Goal: Information Seeking & Learning: Learn about a topic

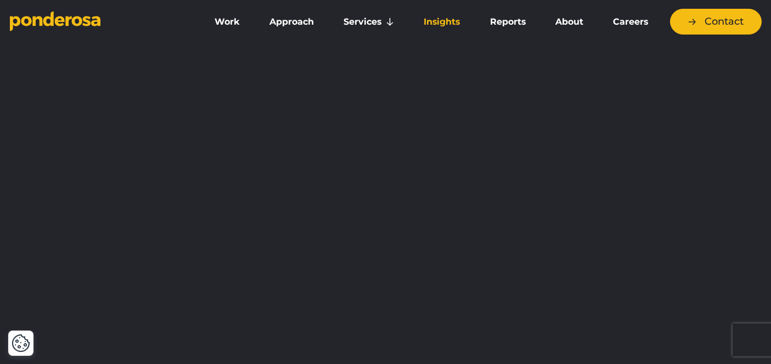
click at [452, 19] on link "Insights" at bounding box center [441, 21] width 61 height 23
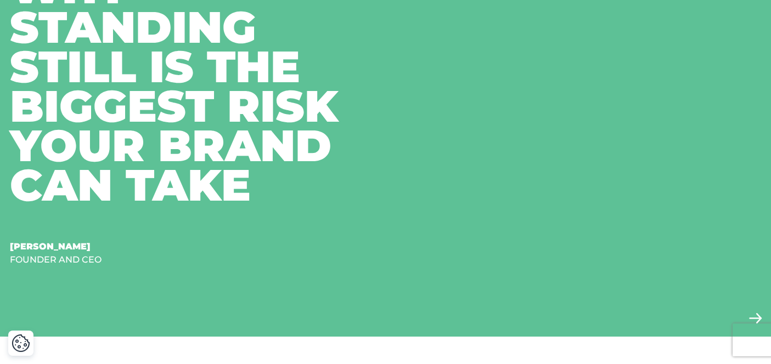
scroll to position [686, 0]
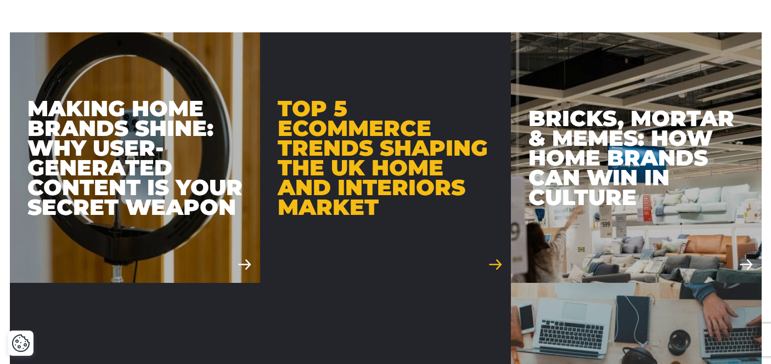
click at [342, 176] on div "Top 5 Ecommerce Trends Shaping the UK Home and Interiors Market" at bounding box center [386, 158] width 216 height 118
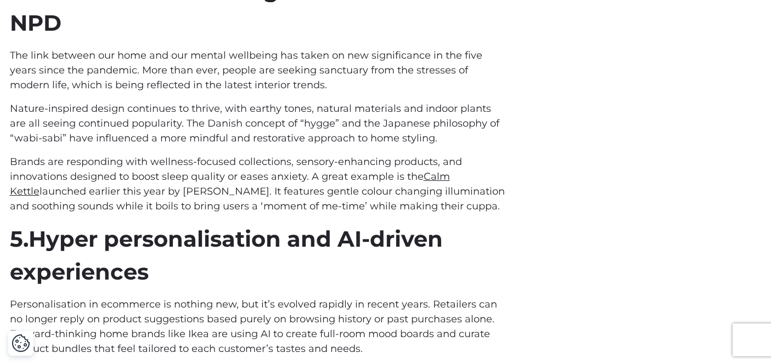
scroll to position [2548, 0]
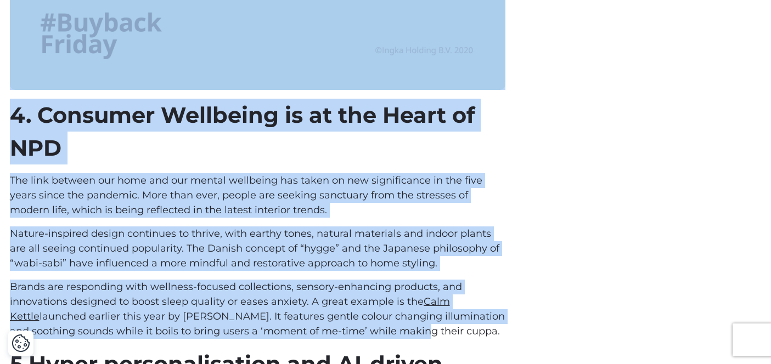
drag, startPoint x: 11, startPoint y: 212, endPoint x: 367, endPoint y: 241, distance: 357.3
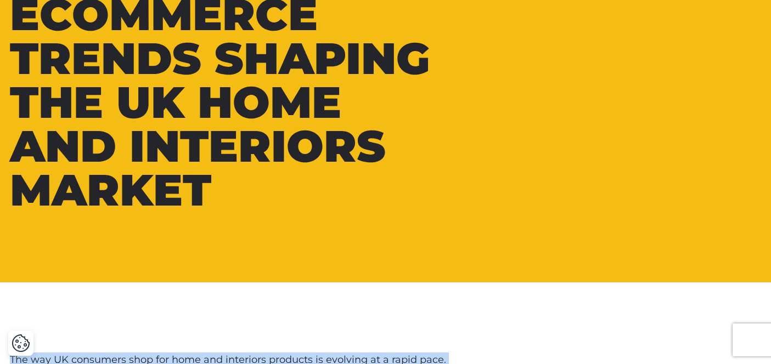
scroll to position [0, 0]
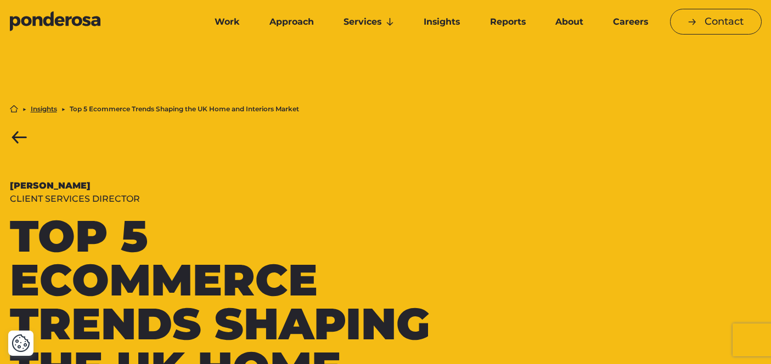
click at [360, 190] on div "Sarah Alcock" at bounding box center [226, 185] width 432 height 13
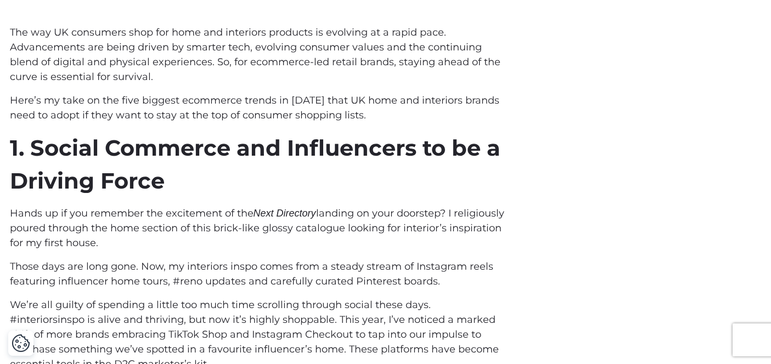
scroll to position [585, 0]
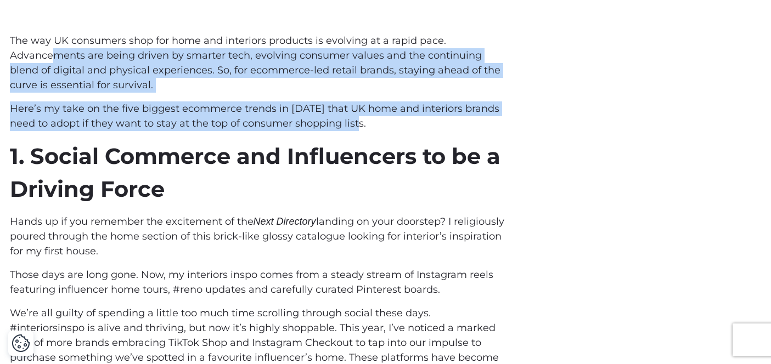
drag, startPoint x: 381, startPoint y: 124, endPoint x: 56, endPoint y: 59, distance: 331.2
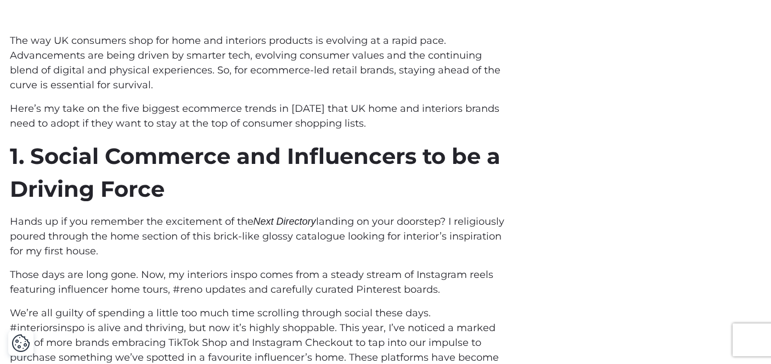
click at [57, 59] on span "The way UK consumers shop for home and interiors products is evolving at a rapi…" at bounding box center [255, 63] width 490 height 57
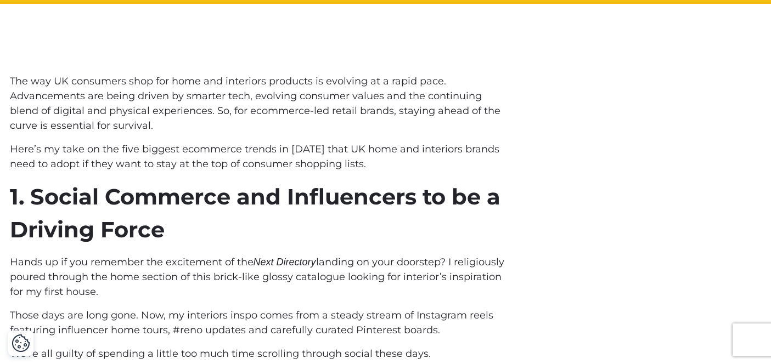
scroll to position [544, 0]
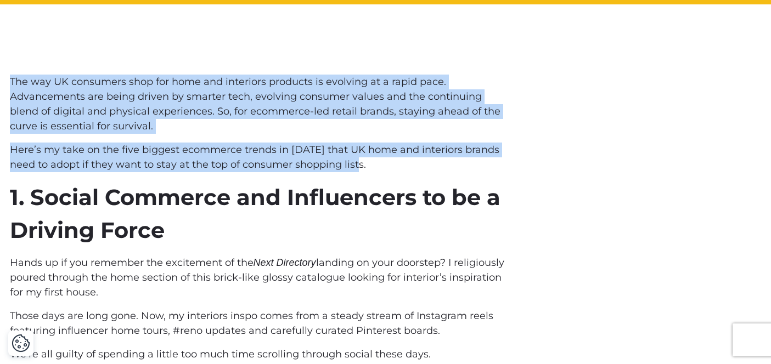
drag, startPoint x: 6, startPoint y: 80, endPoint x: 392, endPoint y: 162, distance: 394.8
copy div "The way UK consumers shop for home and interiors products is evolving at a rapi…"
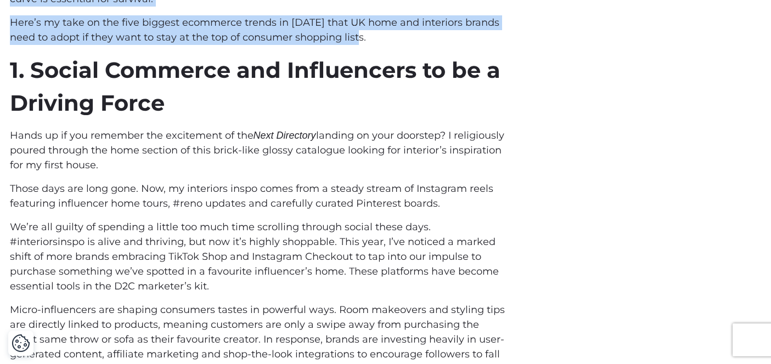
scroll to position [668, 0]
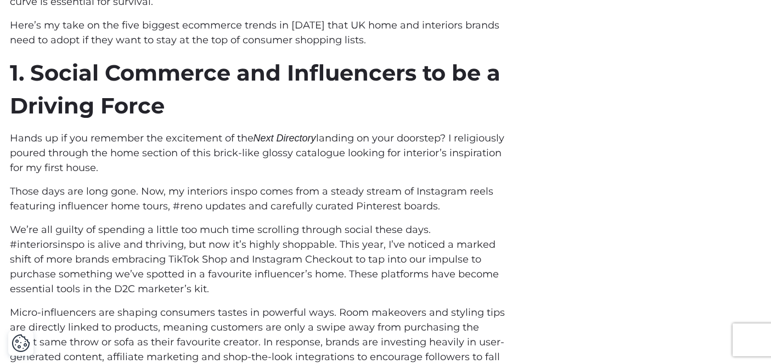
click at [292, 112] on h3 "1. Social Commerce and Influencers to be a Driving Force" at bounding box center [257, 90] width 495 height 66
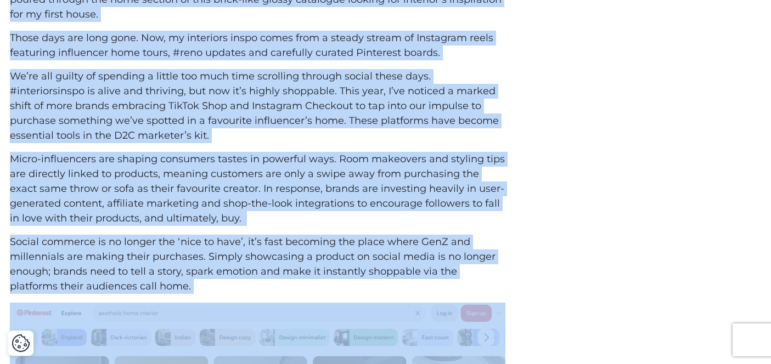
scroll to position [847, 0]
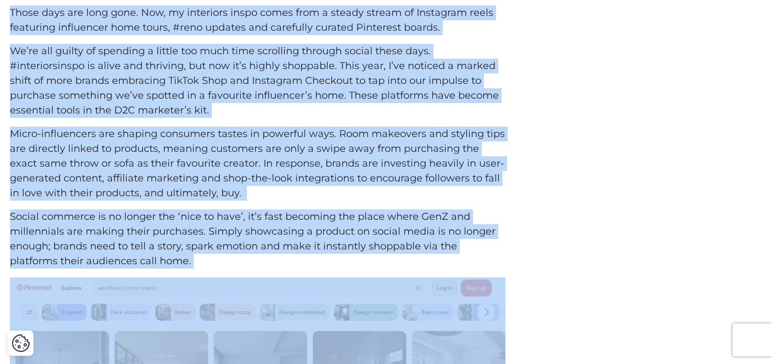
drag, startPoint x: 9, startPoint y: 45, endPoint x: 212, endPoint y: 279, distance: 309.6
copy div "Hands up if you remember the excitement of the Next Directory landing on your d…"
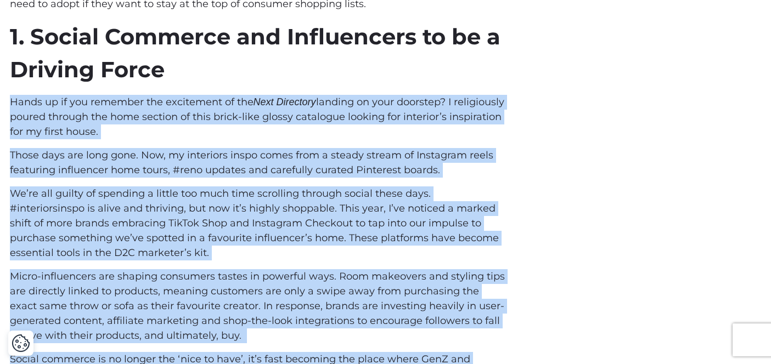
scroll to position [559, 0]
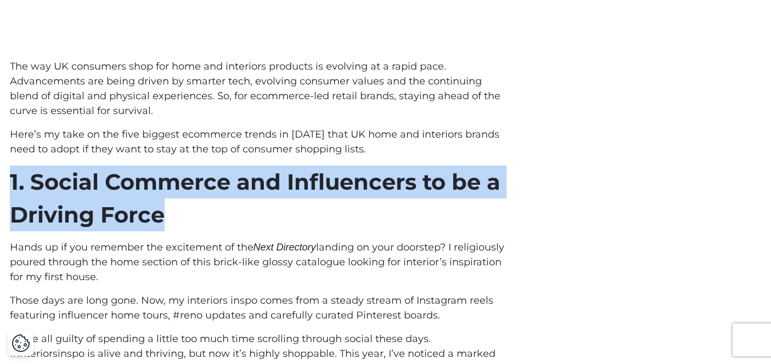
drag, startPoint x: 172, startPoint y: 209, endPoint x: 4, endPoint y: 172, distance: 172.5
copy h3 "1. Social Commerce and Influencers to be a Driving Force"
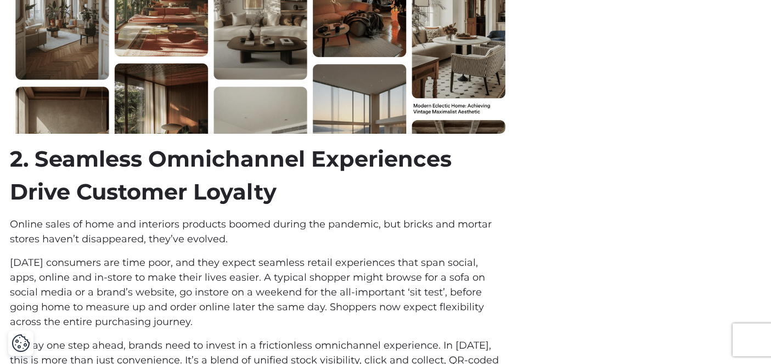
scroll to position [1336, 0]
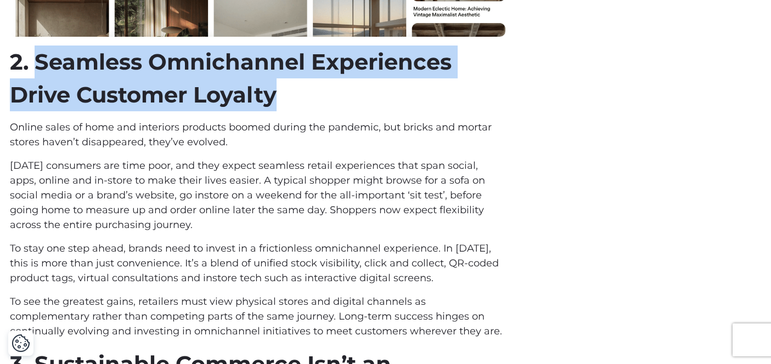
drag, startPoint x: 289, startPoint y: 101, endPoint x: 38, endPoint y: 64, distance: 254.1
click at [38, 64] on h3 "2. Seamless Omnichannel Experiences Drive Customer Loyalty" at bounding box center [257, 79] width 495 height 66
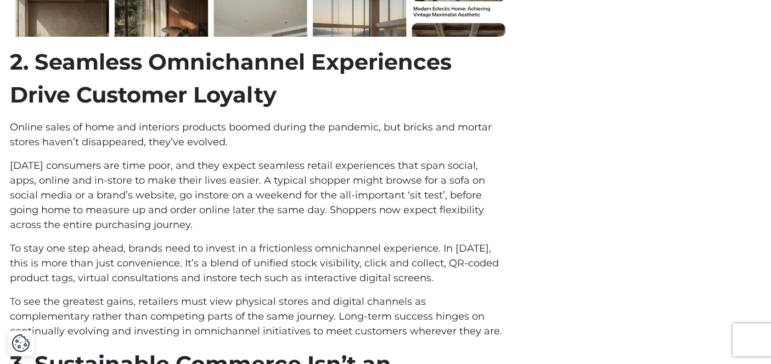
click at [303, 104] on h3 "2. Seamless Omnichannel Experiences Drive Customer Loyalty" at bounding box center [257, 79] width 495 height 66
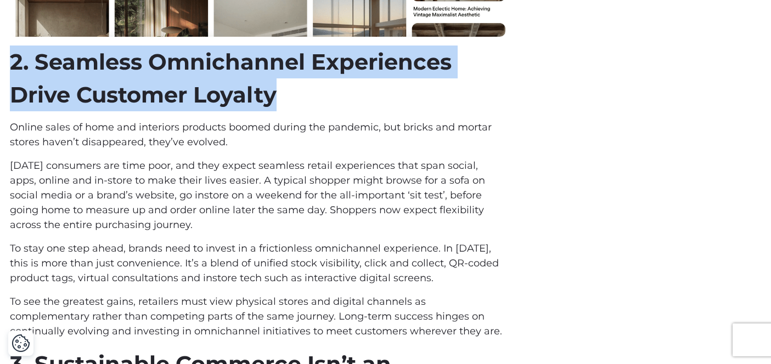
drag, startPoint x: 289, startPoint y: 94, endPoint x: 11, endPoint y: 67, distance: 278.9
click at [11, 67] on h3 "2. Seamless Omnichannel Experiences Drive Customer Loyalty" at bounding box center [257, 79] width 495 height 66
copy h3 "2. Seamless Omnichannel Experiences Drive Customer Loyalty"
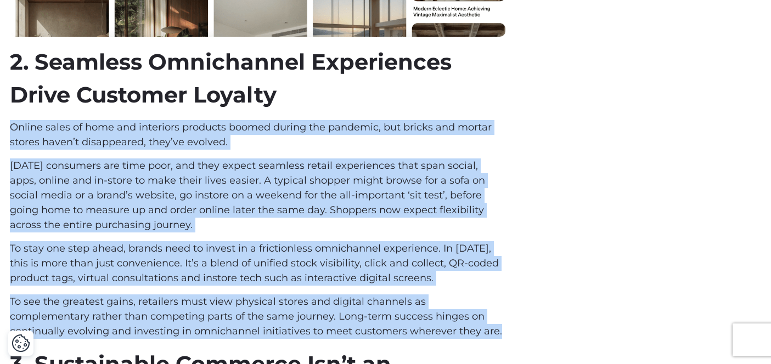
drag, startPoint x: 10, startPoint y: 125, endPoint x: 404, endPoint y: 334, distance: 445.9
copy div "Online sales of home and interiors products boomed during the pandemic, but bri…"
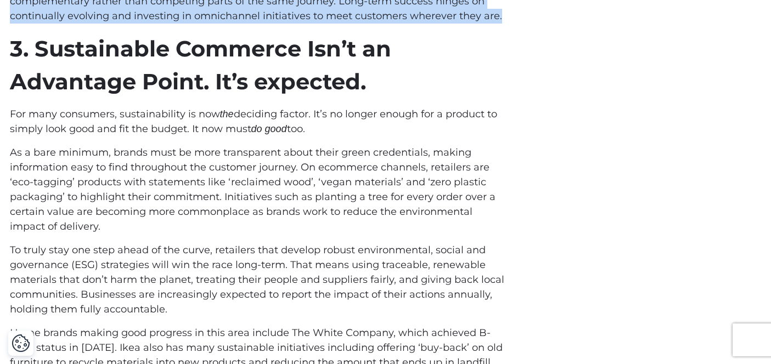
scroll to position [1605, 0]
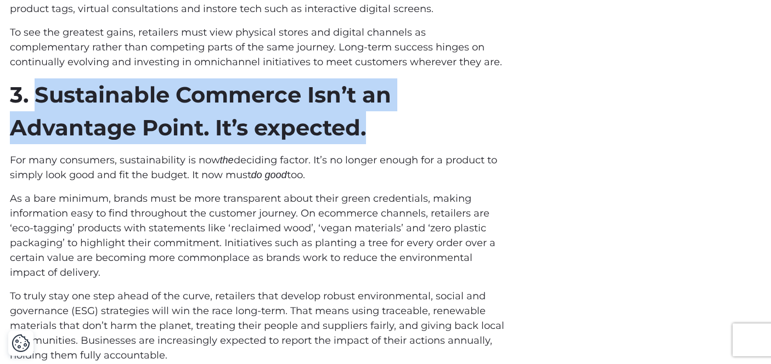
drag, startPoint x: 390, startPoint y: 140, endPoint x: 41, endPoint y: 96, distance: 352.2
click at [41, 96] on h3 "3. Sustainable Commerce Isn’t an Advantage Point. It’s expected." at bounding box center [257, 111] width 495 height 66
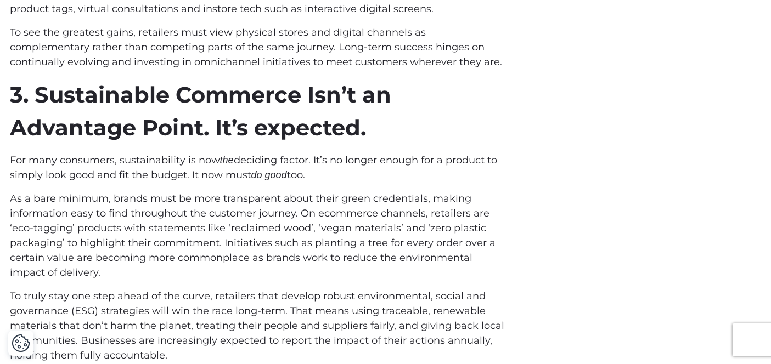
click at [346, 150] on div "The way UK consumers shop for home and interiors products is evolving at a rapi…" at bounding box center [257, 368] width 495 height 2711
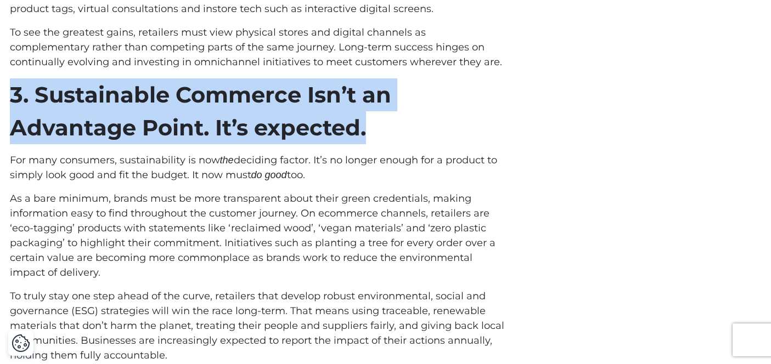
drag, startPoint x: 371, startPoint y: 137, endPoint x: 15, endPoint y: 94, distance: 359.1
click at [13, 94] on h3 "3. Sustainable Commerce Isn’t an Advantage Point. It’s expected." at bounding box center [257, 111] width 495 height 66
copy h3 "3. Sustainable Commerce Isn’t an Advantage Point. It’s expected."
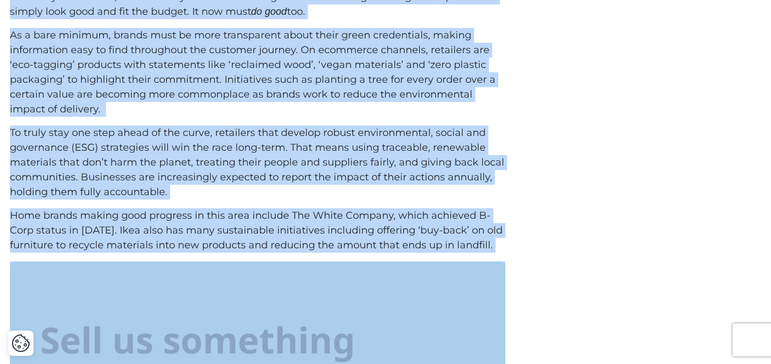
scroll to position [1836, 0]
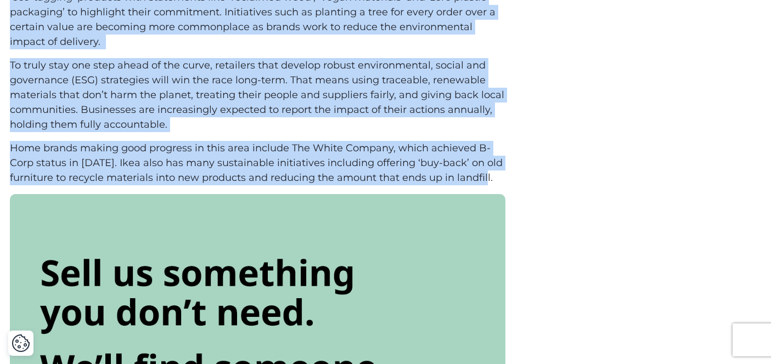
drag, startPoint x: 6, startPoint y: 159, endPoint x: 501, endPoint y: 182, distance: 495.4
click at [501, 182] on div "The way UK consumers shop for home and interiors products is evolving at a rapi…" at bounding box center [386, 137] width 768 height 2711
copy div "For many consumers, sustainability is now the deciding factor. It’s no longer e…"
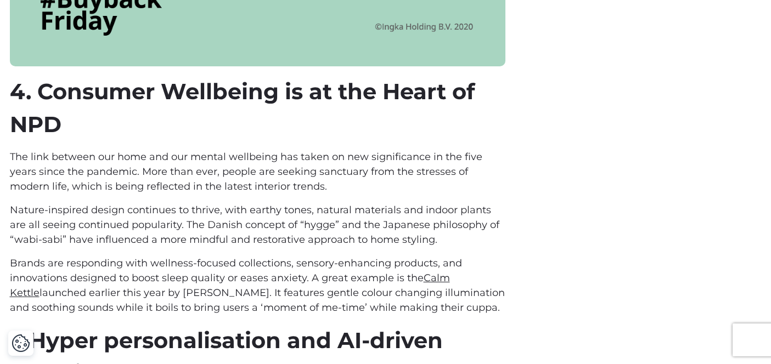
scroll to position [2586, 0]
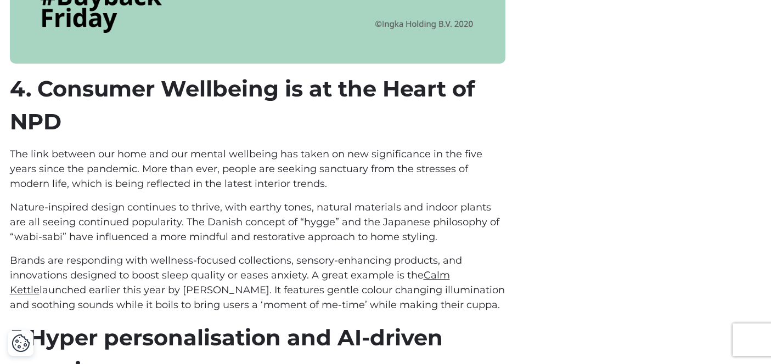
click at [215, 92] on h3 "4. Consumer Wellbeing is at the Heart of NPD" at bounding box center [257, 105] width 495 height 66
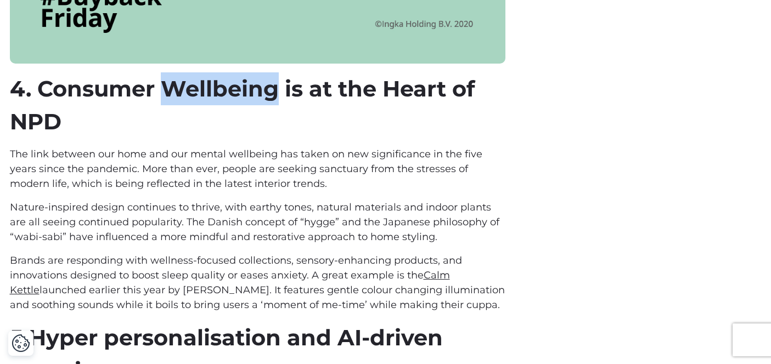
click at [216, 92] on h3 "4. Consumer Wellbeing is at the Heart of NPD" at bounding box center [257, 105] width 495 height 66
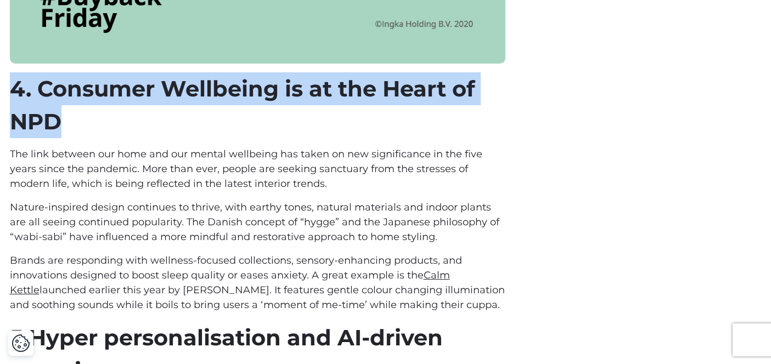
click at [216, 91] on h3 "4. Consumer Wellbeing is at the Heart of NPD" at bounding box center [257, 105] width 495 height 66
copy div "4. Consumer Wellbeing is at the Heart of NPD"
drag, startPoint x: 486, startPoint y: 311, endPoint x: 10, endPoint y: 154, distance: 500.7
copy div "The link between our home and our mental wellbeing has taken on new significanc…"
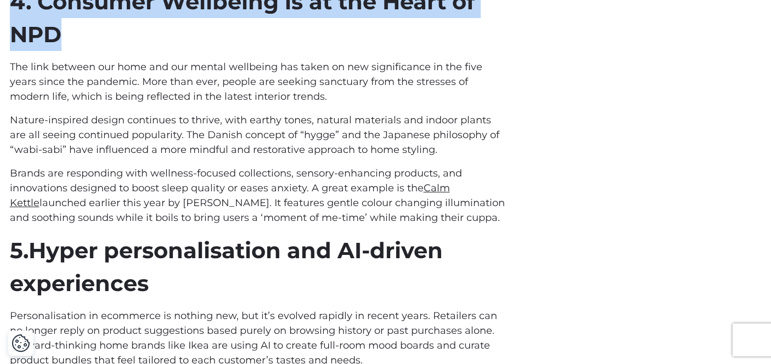
scroll to position [2798, 0]
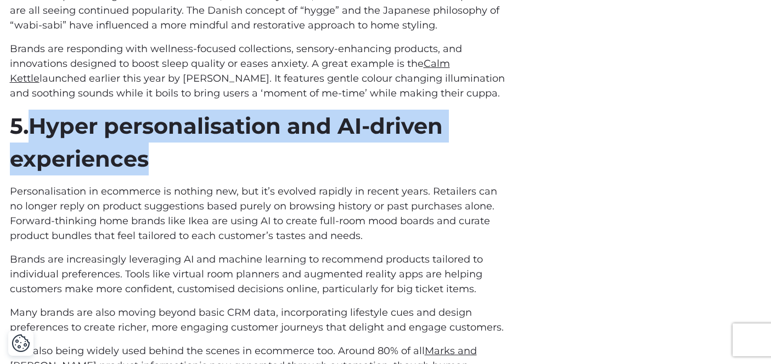
drag, startPoint x: 182, startPoint y: 163, endPoint x: 36, endPoint y: 129, distance: 149.8
click at [36, 129] on h3 "5. Hyper personalisation and AI-driven experiences" at bounding box center [257, 143] width 495 height 66
copy span "Hyper personalisation and AI-driven experiences"
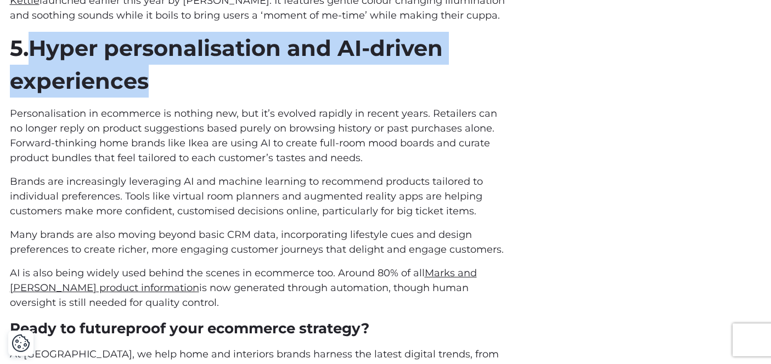
scroll to position [2866, 0]
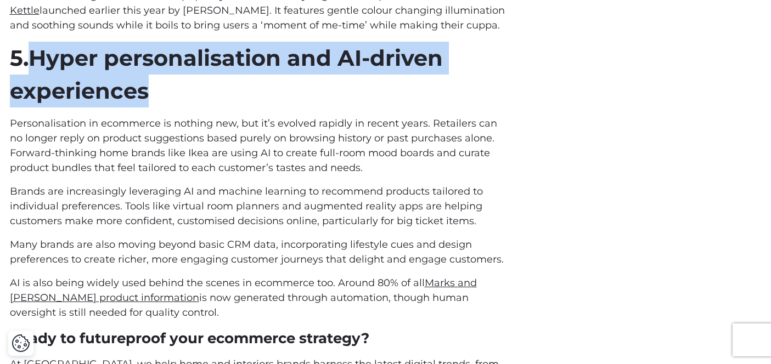
drag, startPoint x: 176, startPoint y: 315, endPoint x: 10, endPoint y: 126, distance: 251.1
